Goal: Use online tool/utility: Utilize a website feature to perform a specific function

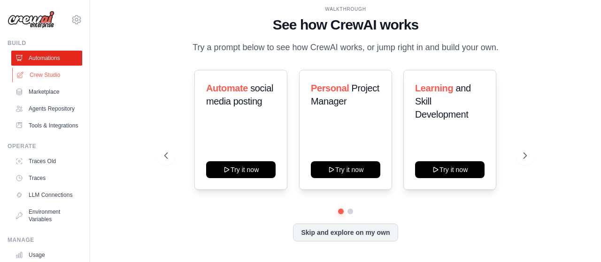
click at [59, 72] on link "Crew Studio" at bounding box center [47, 75] width 71 height 15
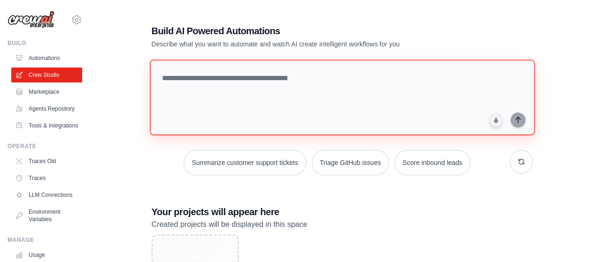
click at [205, 87] on textarea at bounding box center [341, 98] width 385 height 76
click at [231, 85] on textarea at bounding box center [341, 98] width 385 height 76
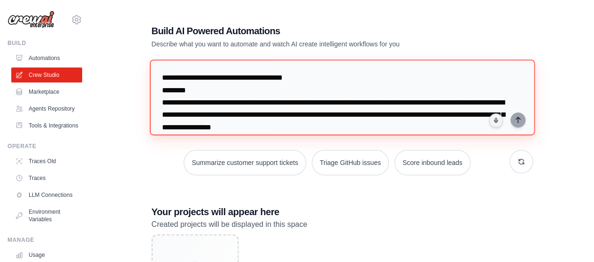
scroll to position [486, 0]
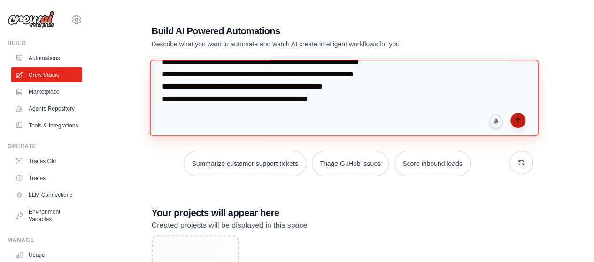
type textarea "**********"
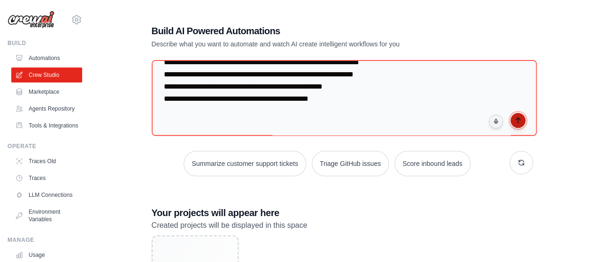
click at [516, 122] on icon "submit" at bounding box center [518, 121] width 8 height 8
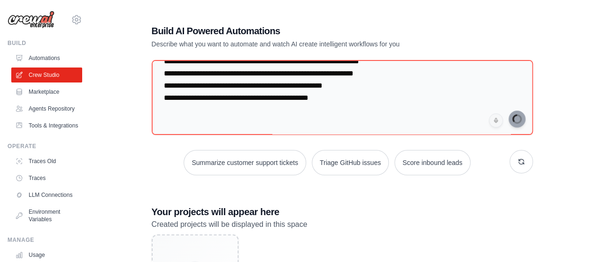
scroll to position [32, 0]
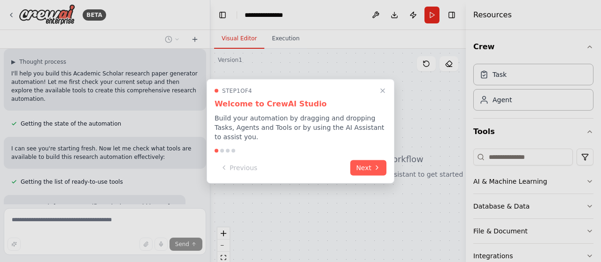
scroll to position [412, 0]
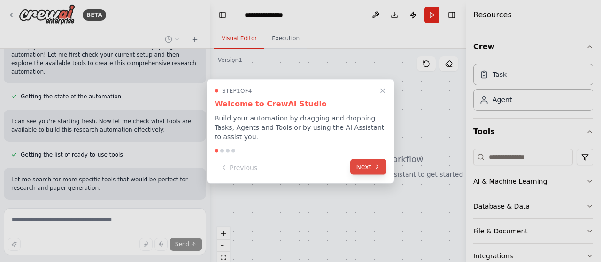
click at [366, 159] on button "Next" at bounding box center [368, 166] width 36 height 15
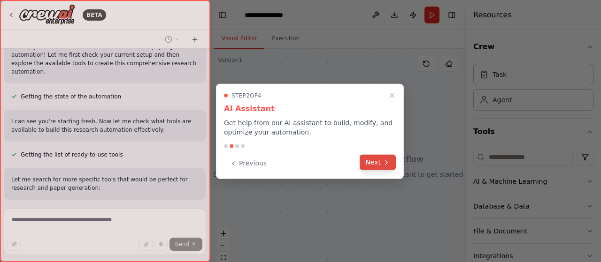
click at [366, 158] on button "Next" at bounding box center [378, 162] width 36 height 15
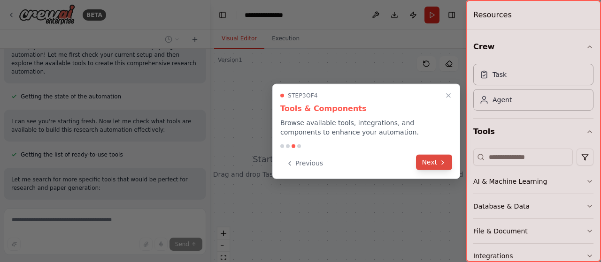
scroll to position [431, 0]
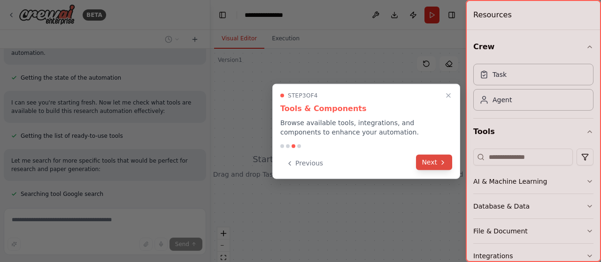
click at [424, 165] on button "Next" at bounding box center [434, 162] width 36 height 15
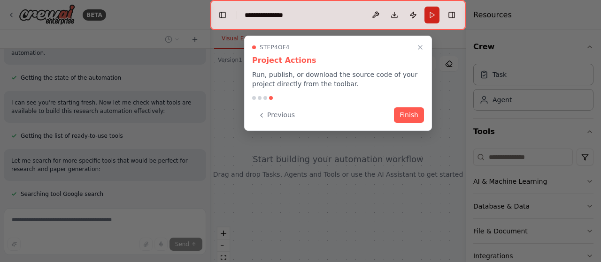
click at [409, 109] on button "Finish" at bounding box center [409, 115] width 30 height 15
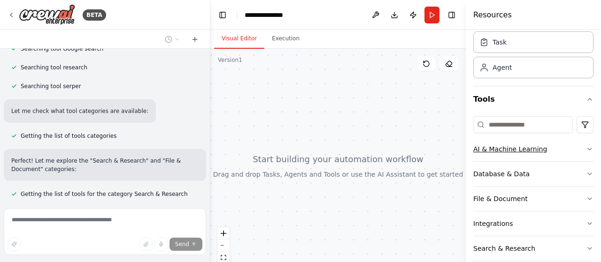
scroll to position [69, 0]
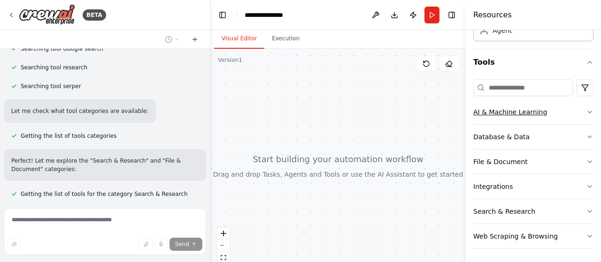
click at [585, 116] on button "AI & Machine Learning" at bounding box center [533, 112] width 120 height 24
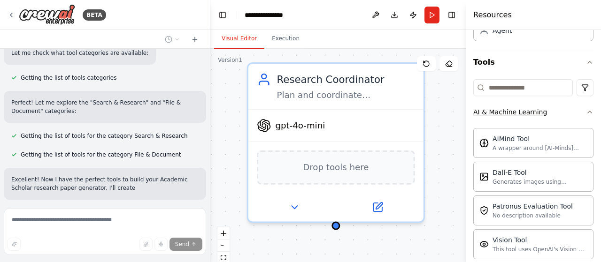
click at [578, 117] on button "AI & Machine Learning" at bounding box center [533, 112] width 120 height 24
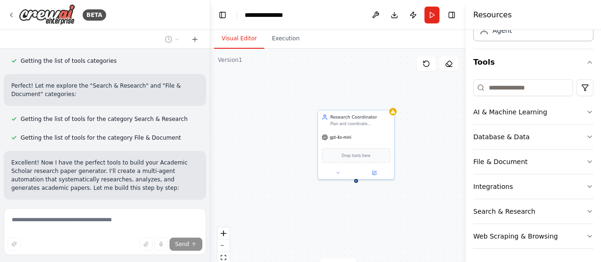
scroll to position [671, 0]
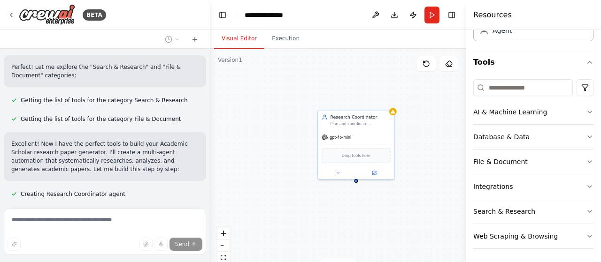
click at [279, 157] on div "Research Coordinator Plan and coordinate comprehensive research strategy for {r…" at bounding box center [337, 166] width 255 height 235
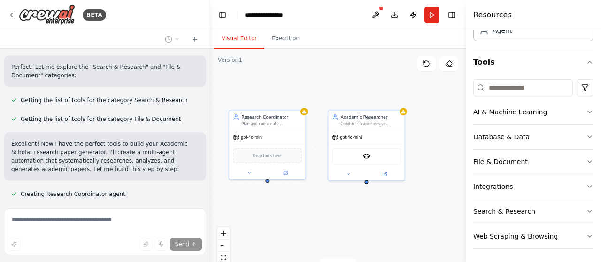
drag, startPoint x: 420, startPoint y: 216, endPoint x: 327, endPoint y: 216, distance: 93.4
click at [327, 216] on div "Research Coordinator Plan and coordinate comprehensive research strategy for {r…" at bounding box center [337, 166] width 255 height 235
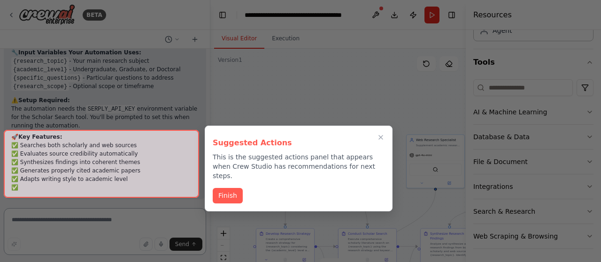
scroll to position [1379, 0]
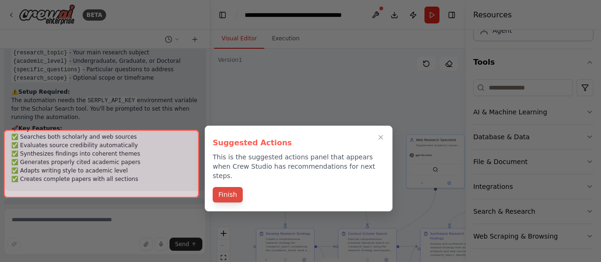
click at [228, 187] on button "Finish" at bounding box center [228, 194] width 30 height 15
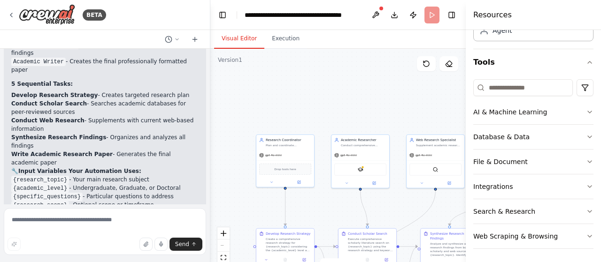
scroll to position [1304, 0]
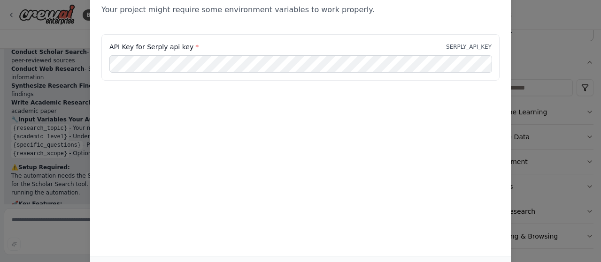
click at [522, 91] on div "Environment configuration Your project might require some environment variables…" at bounding box center [300, 131] width 601 height 262
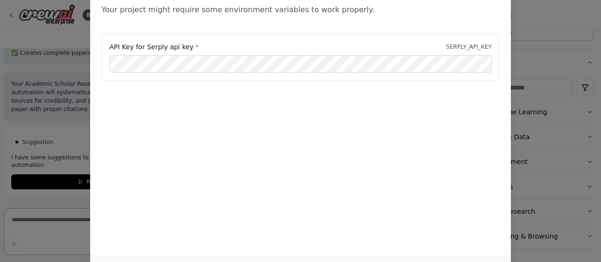
scroll to position [1379, 0]
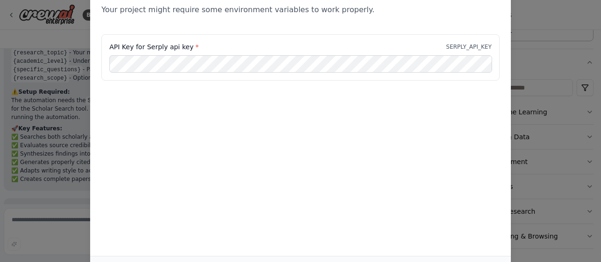
drag, startPoint x: 107, startPoint y: 95, endPoint x: 74, endPoint y: 91, distance: 33.7
click at [98, 94] on div "API Key for Serply api key * SERPLY_API_KEY" at bounding box center [300, 81] width 421 height 94
click at [73, 90] on div "Environment configuration Your project might require some environment variables…" at bounding box center [300, 131] width 601 height 262
drag, startPoint x: 195, startPoint y: 44, endPoint x: 105, endPoint y: 44, distance: 90.2
click at [105, 44] on div "API Key for Serply api key * SERPLY_API_KEY" at bounding box center [300, 57] width 398 height 46
